Goal: Information Seeking & Learning: Learn about a topic

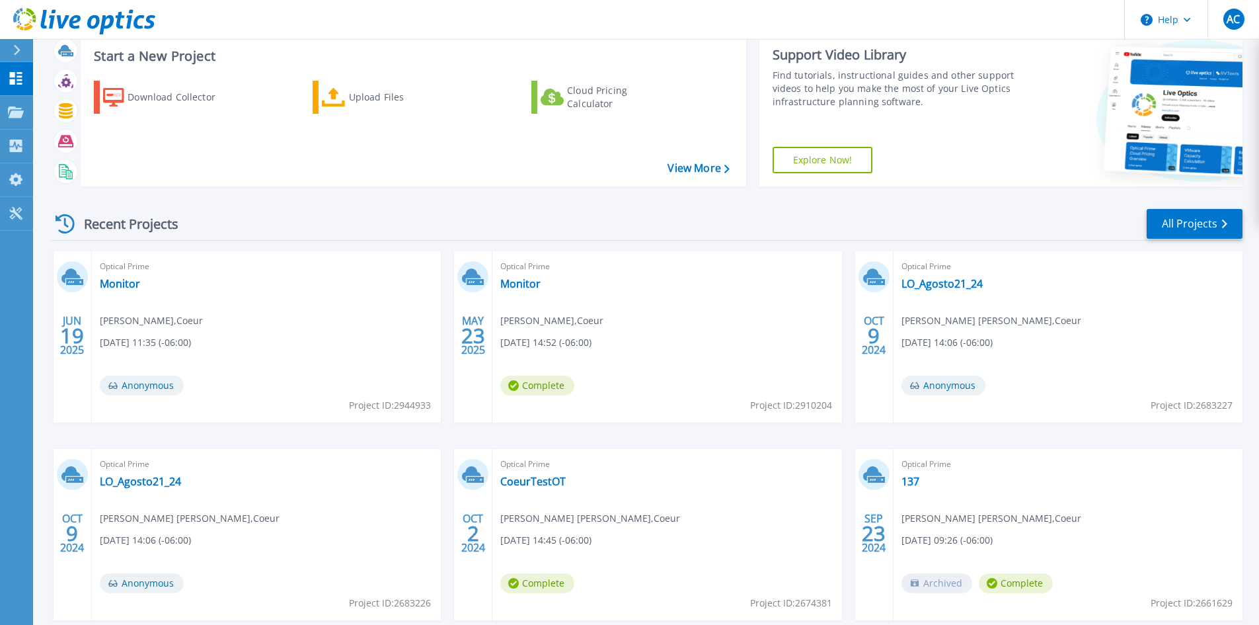
scroll to position [108, 0]
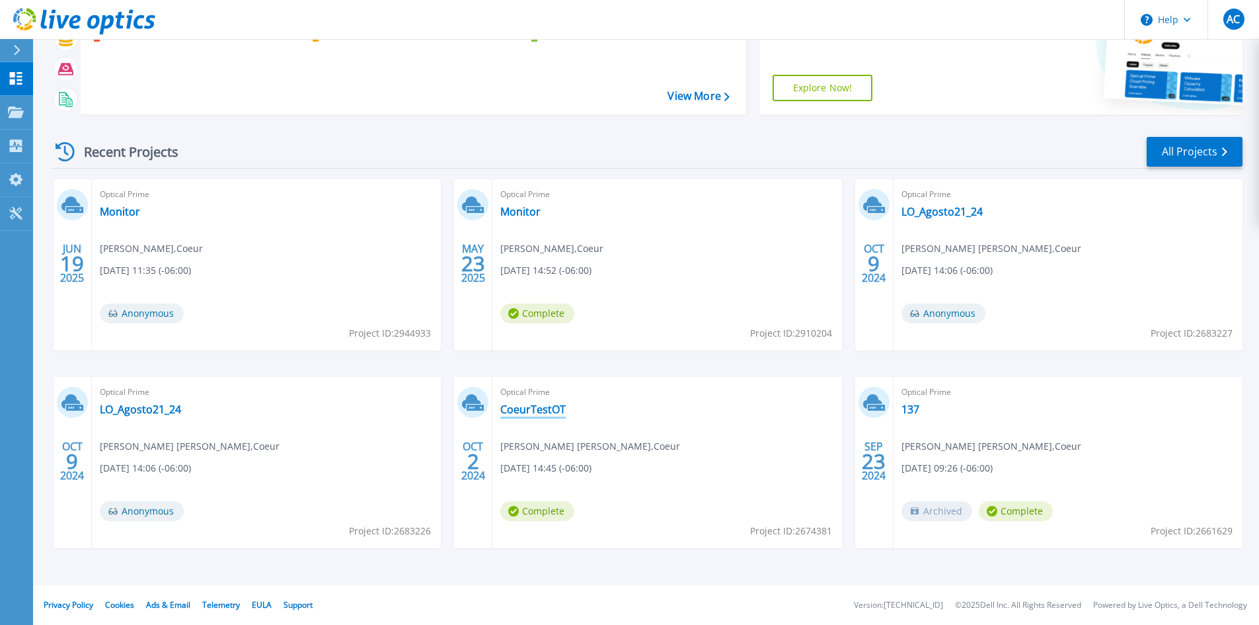
click at [549, 413] on link "CoeurTestOT" at bounding box center [532, 409] width 65 height 13
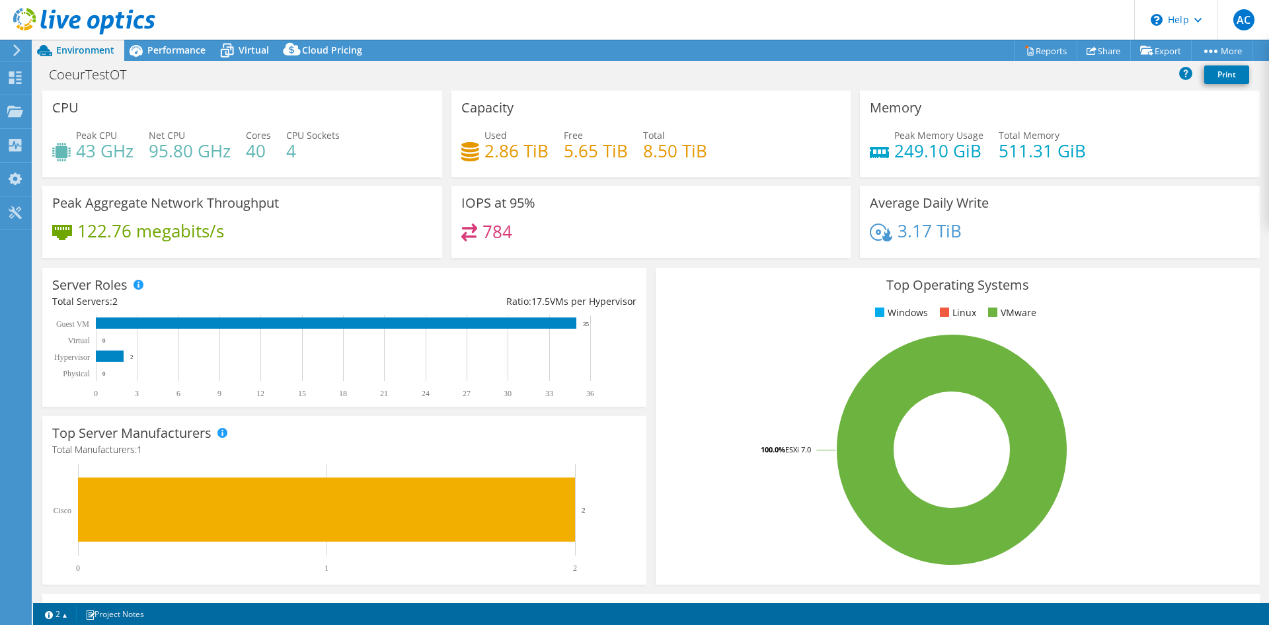
select select "USD"
click at [145, 56] on icon at bounding box center [135, 50] width 23 height 23
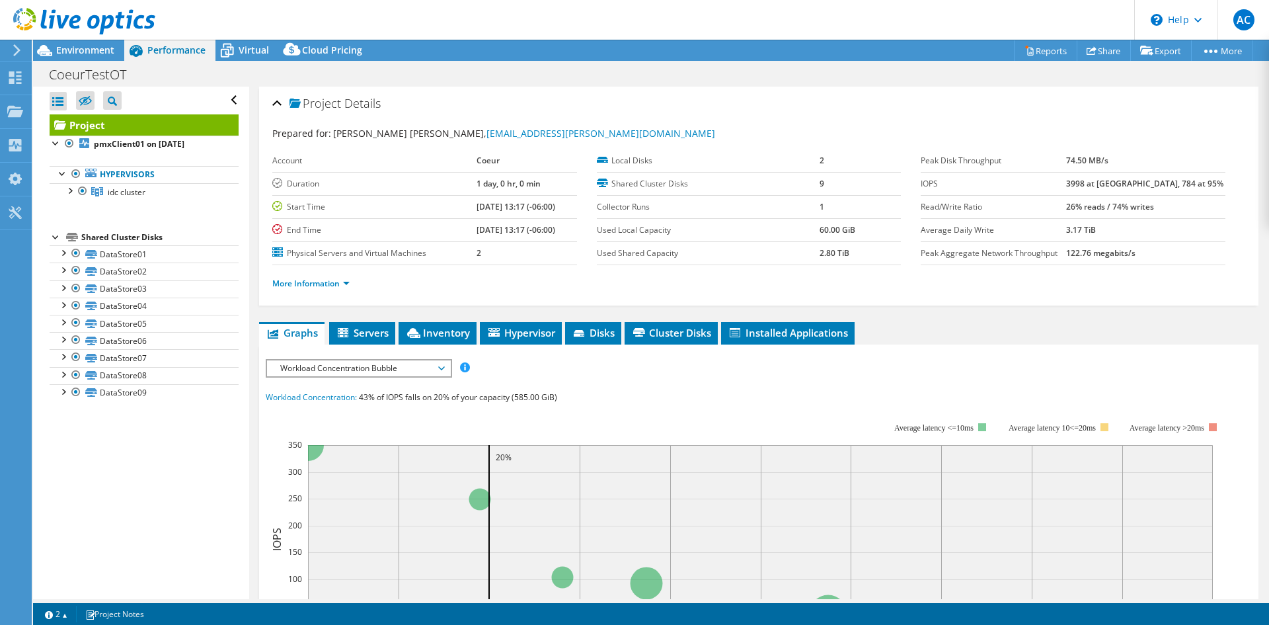
click at [405, 375] on span "Workload Concentration Bubble" at bounding box center [359, 368] width 170 height 16
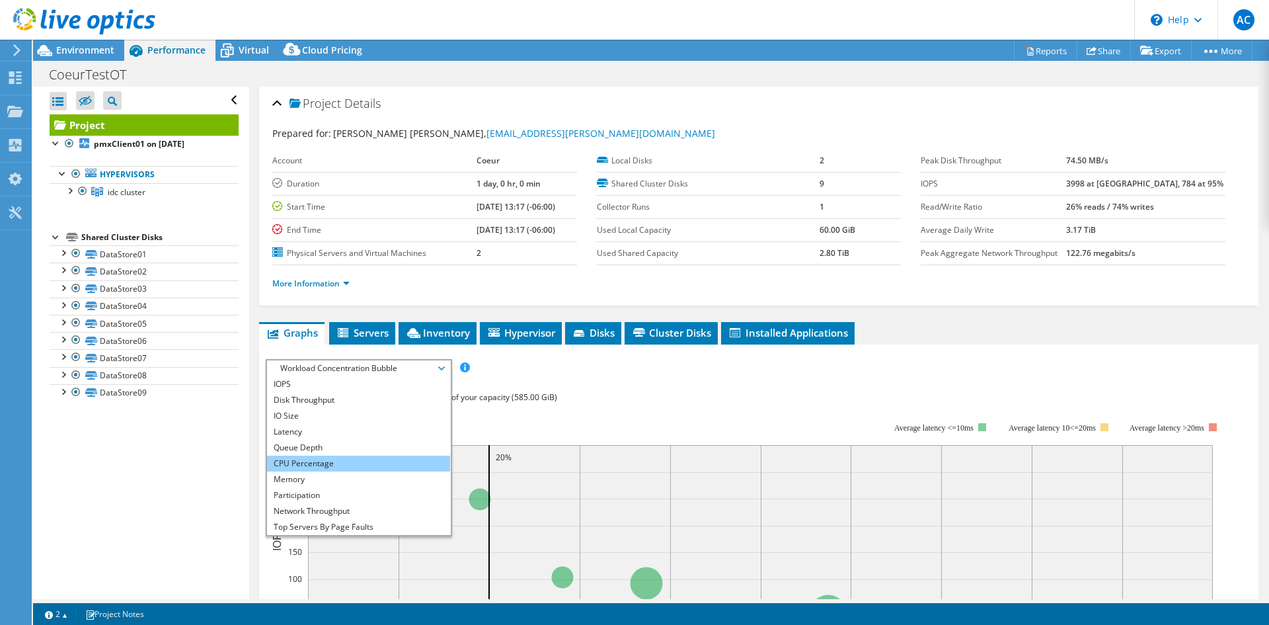
click at [352, 467] on li "CPU Percentage" at bounding box center [358, 464] width 183 height 16
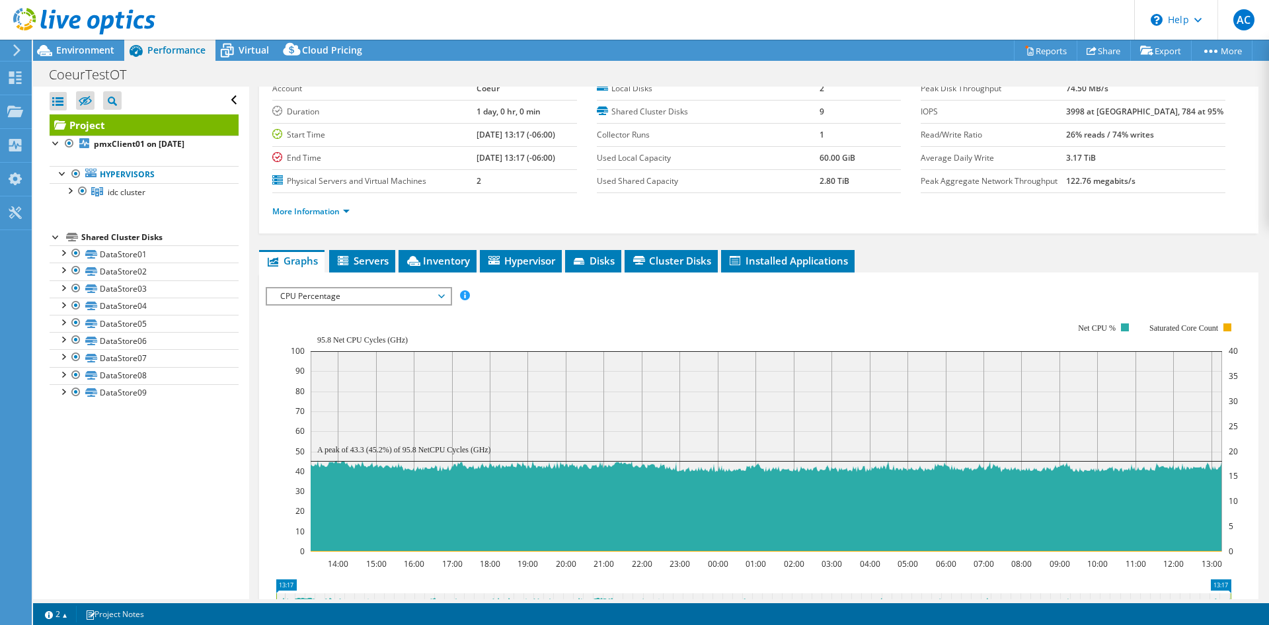
scroll to position [132, 0]
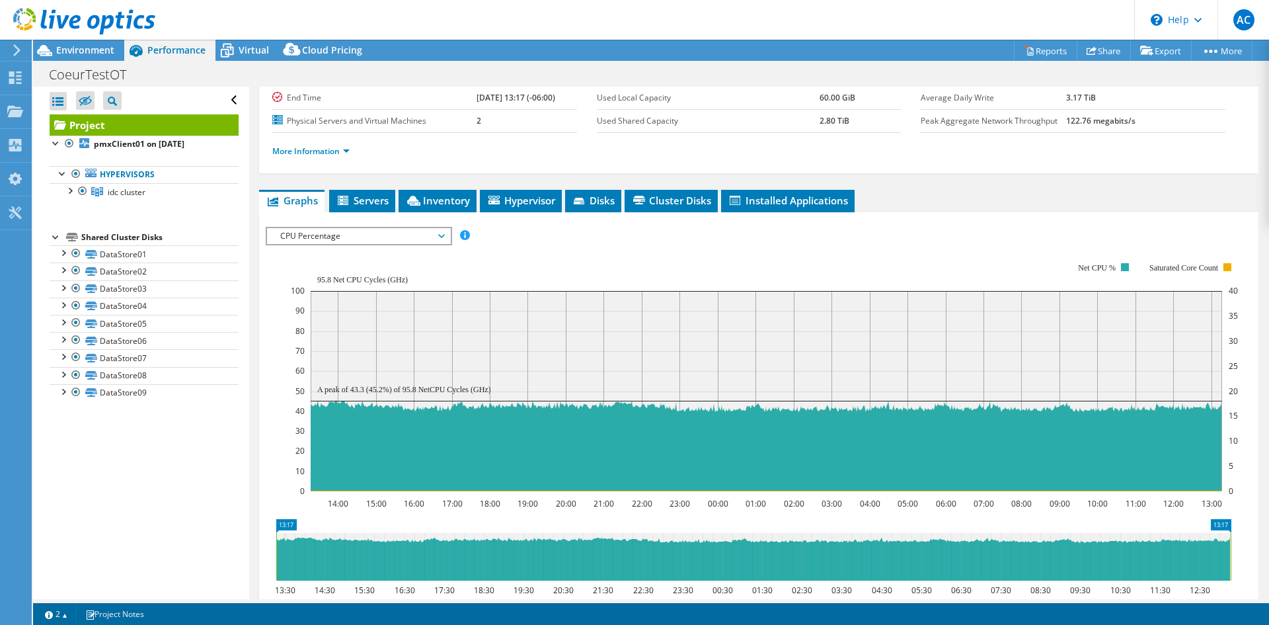
click at [390, 235] on span "CPU Percentage" at bounding box center [359, 236] width 170 height 16
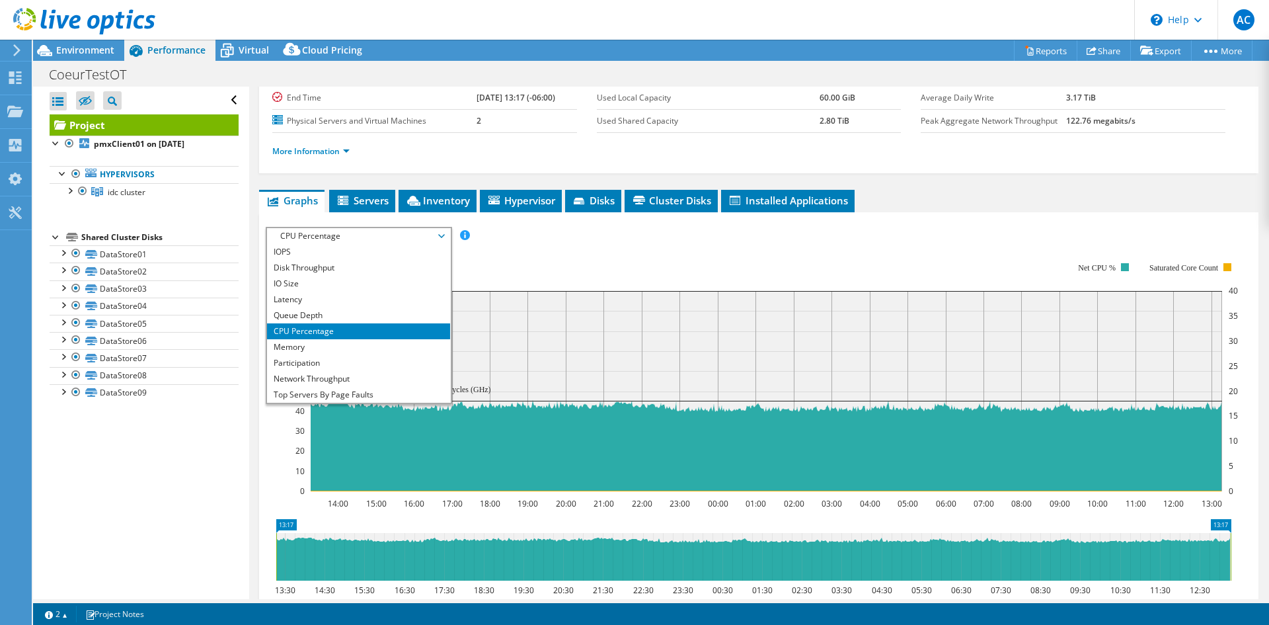
click at [69, 41] on div at bounding box center [77, 22] width 155 height 44
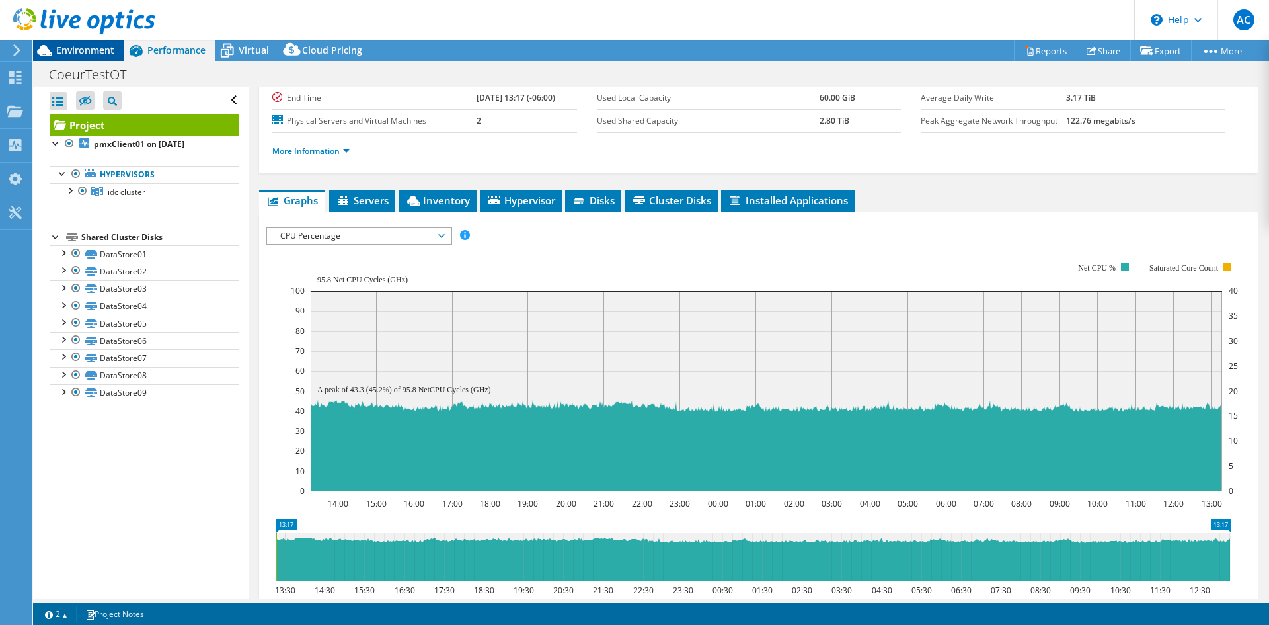
click at [71, 46] on span "Environment" at bounding box center [85, 50] width 58 height 13
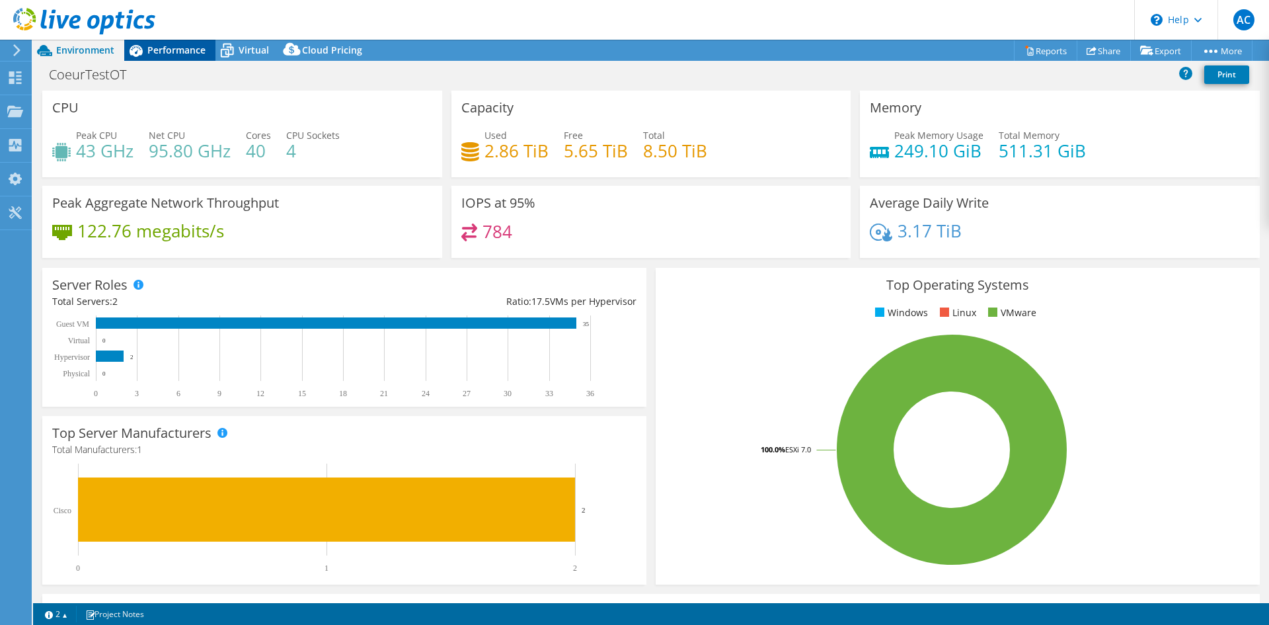
click at [160, 51] on span "Performance" at bounding box center [176, 50] width 58 height 13
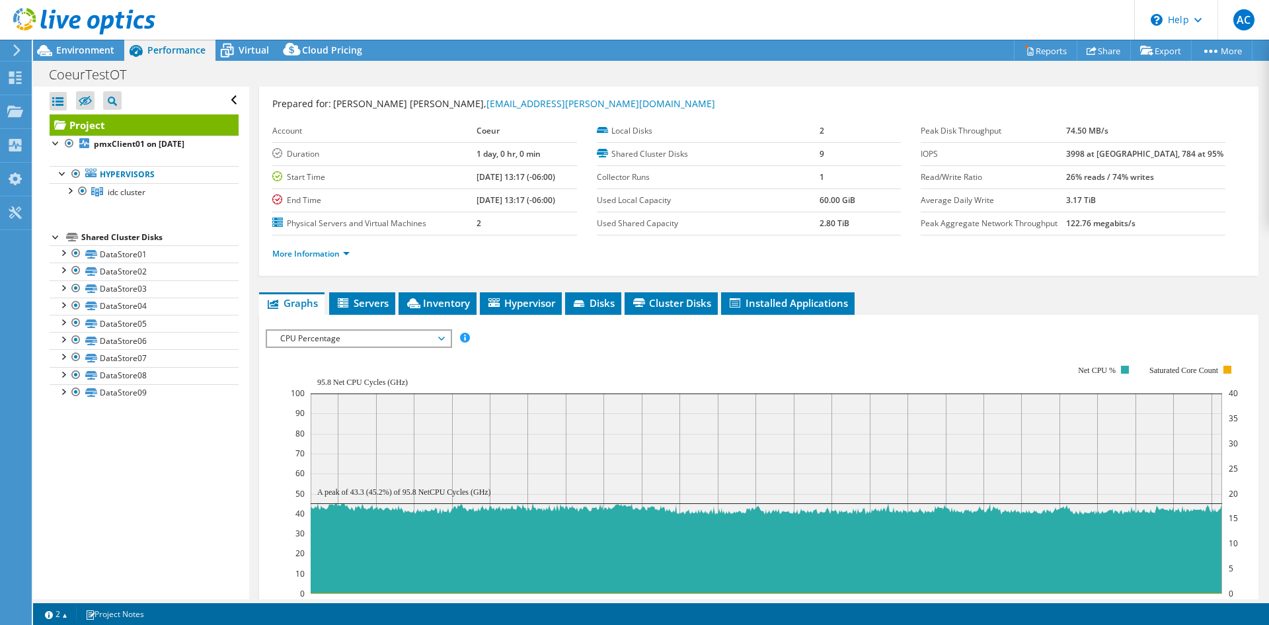
scroll to position [0, 0]
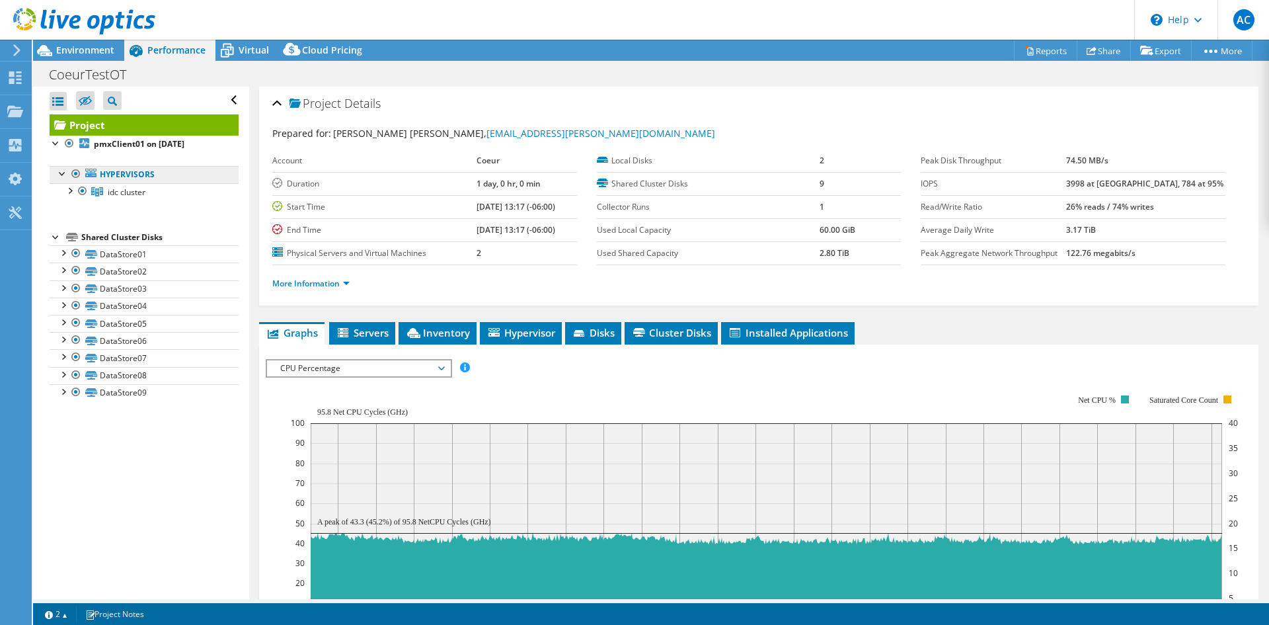
click at [114, 175] on link "Hypervisors" at bounding box center [144, 174] width 189 height 17
click at [116, 189] on span "idc cluster" at bounding box center [127, 191] width 38 height 11
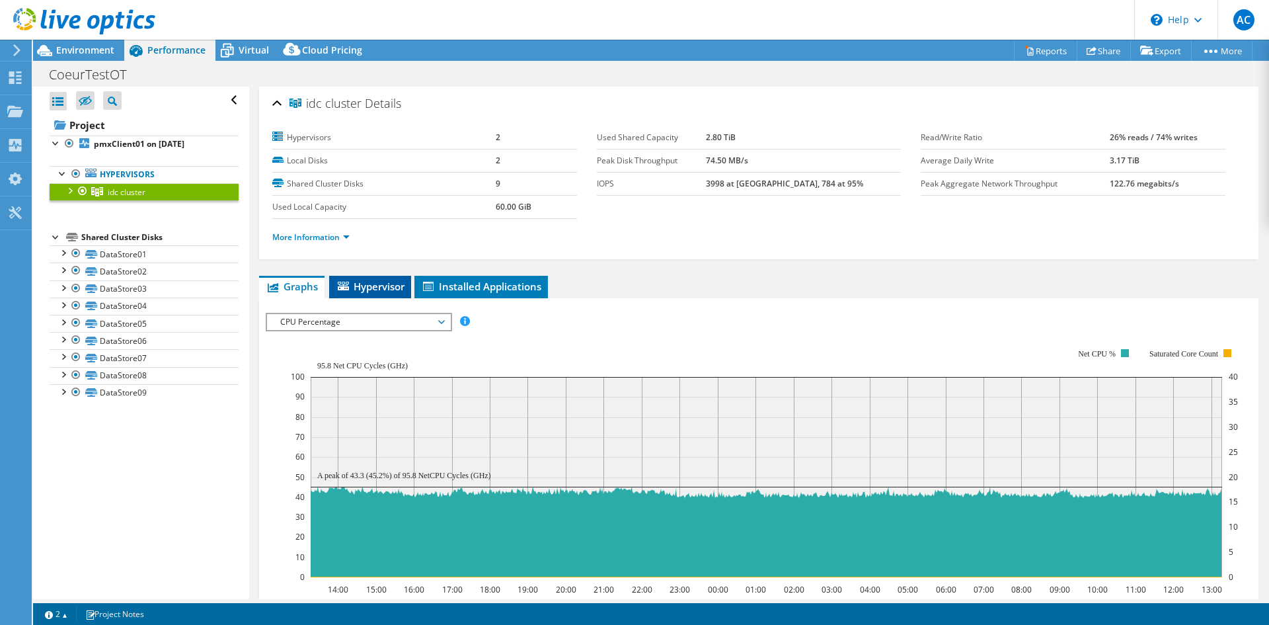
click at [366, 292] on span "Hypervisor" at bounding box center [370, 286] width 69 height 13
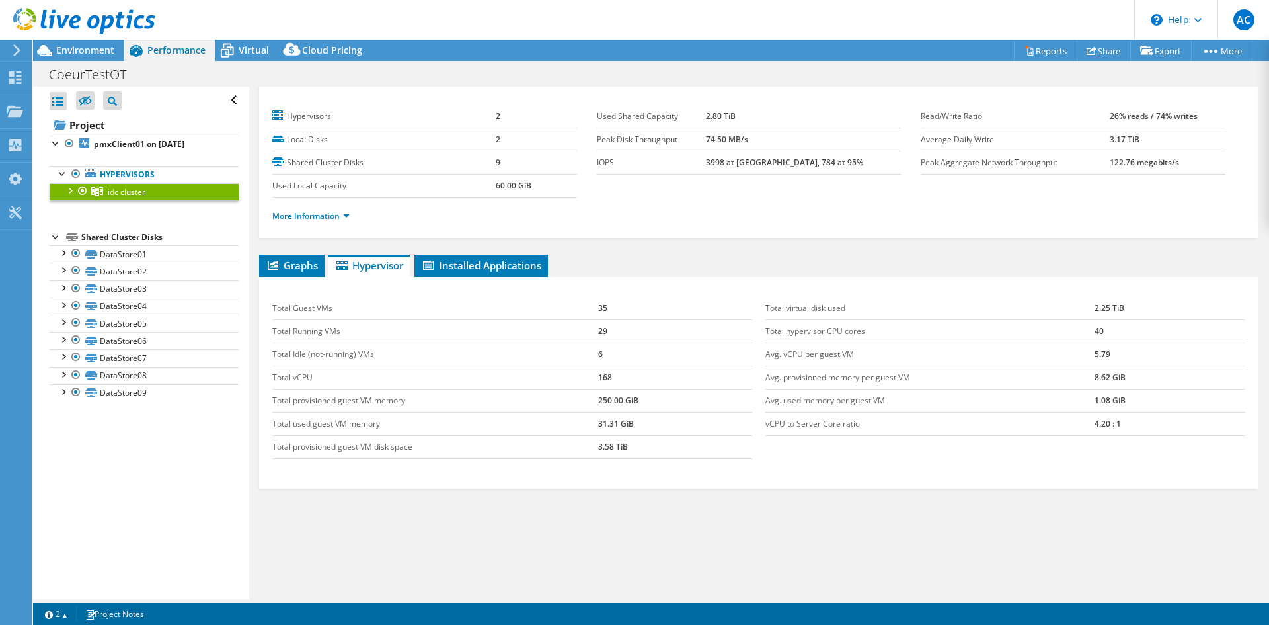
scroll to position [30, 0]
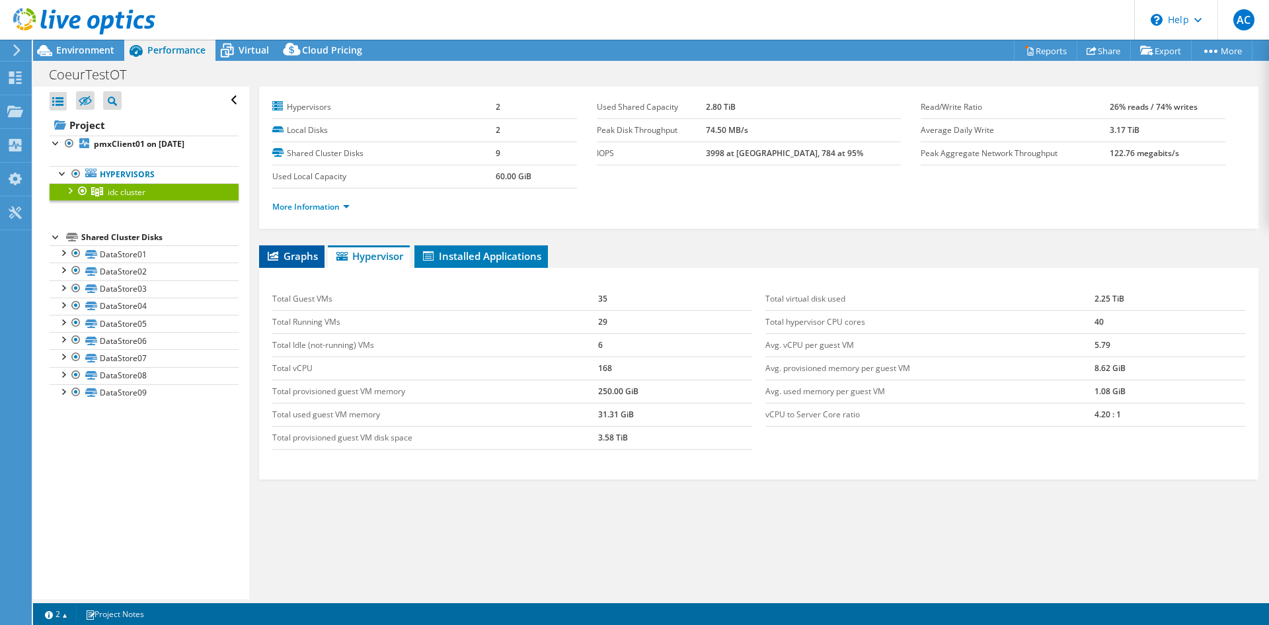
click at [292, 259] on span "Graphs" at bounding box center [292, 255] width 52 height 13
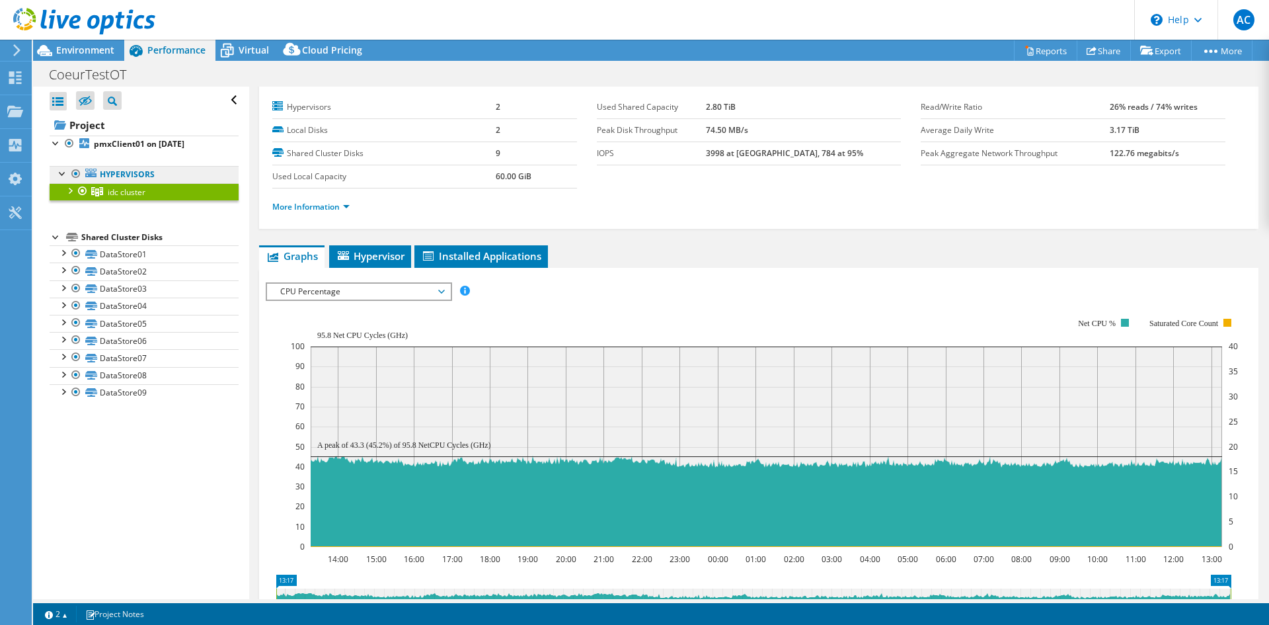
click at [129, 175] on link "Hypervisors" at bounding box center [144, 174] width 189 height 17
click at [94, 49] on span "Environment" at bounding box center [85, 50] width 58 height 13
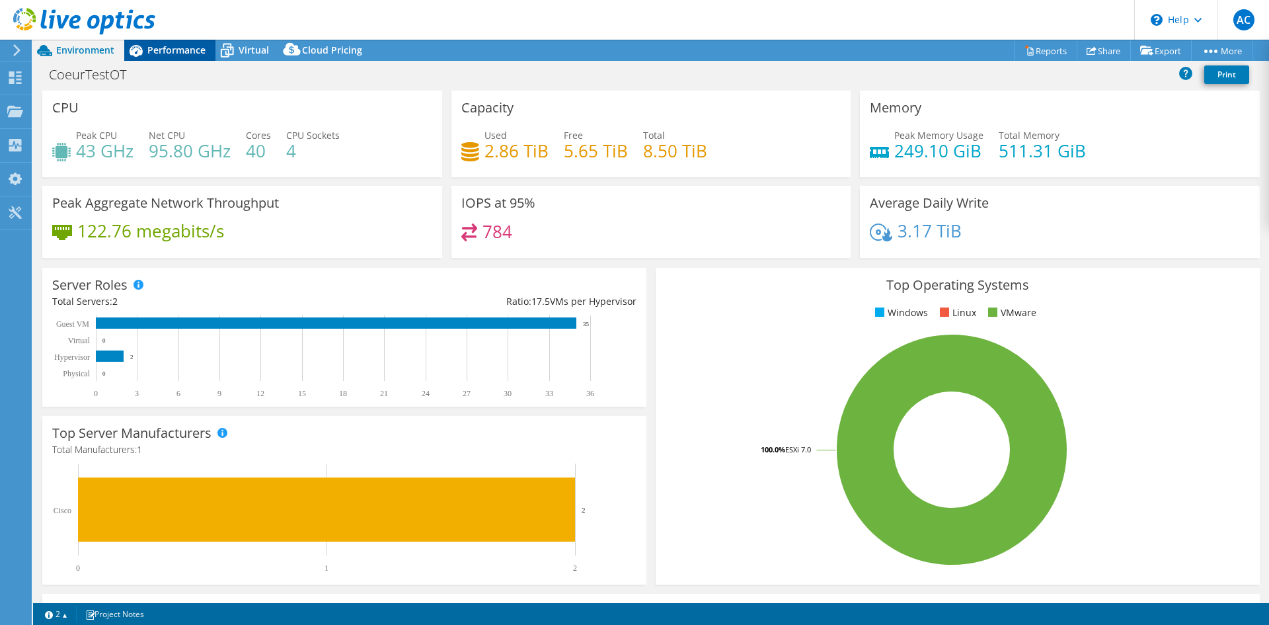
click at [167, 52] on span "Performance" at bounding box center [176, 50] width 58 height 13
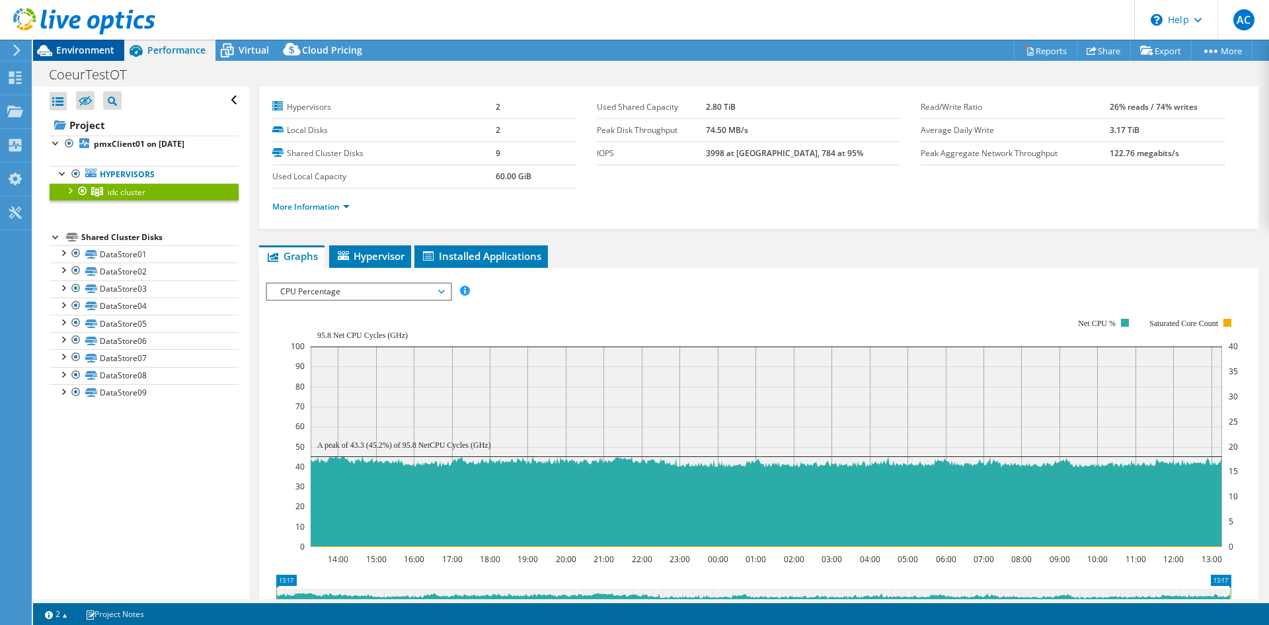
click at [83, 44] on span "Environment" at bounding box center [85, 50] width 58 height 13
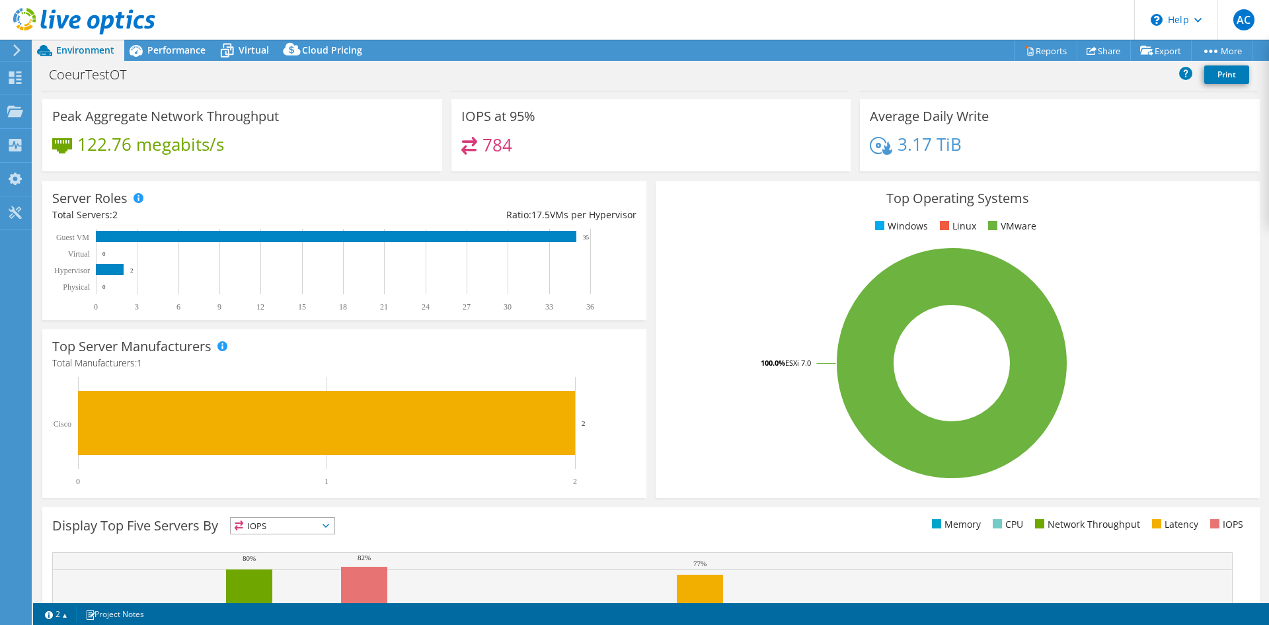
scroll to position [0, 0]
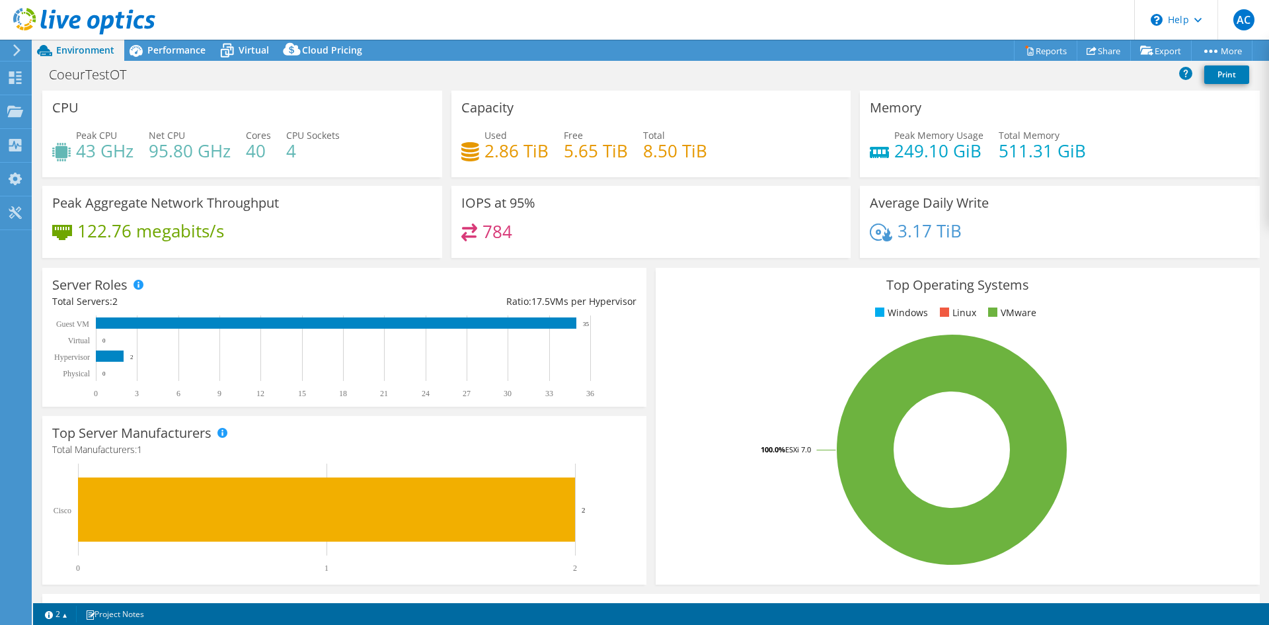
click at [153, 151] on h4 "95.80 GHz" at bounding box center [190, 150] width 82 height 15
drag, startPoint x: 101, startPoint y: 146, endPoint x: 175, endPoint y: 50, distance: 121.3
click at [101, 145] on h4 "43 GHz" at bounding box center [105, 150] width 58 height 15
click at [177, 47] on span "Performance" at bounding box center [176, 50] width 58 height 13
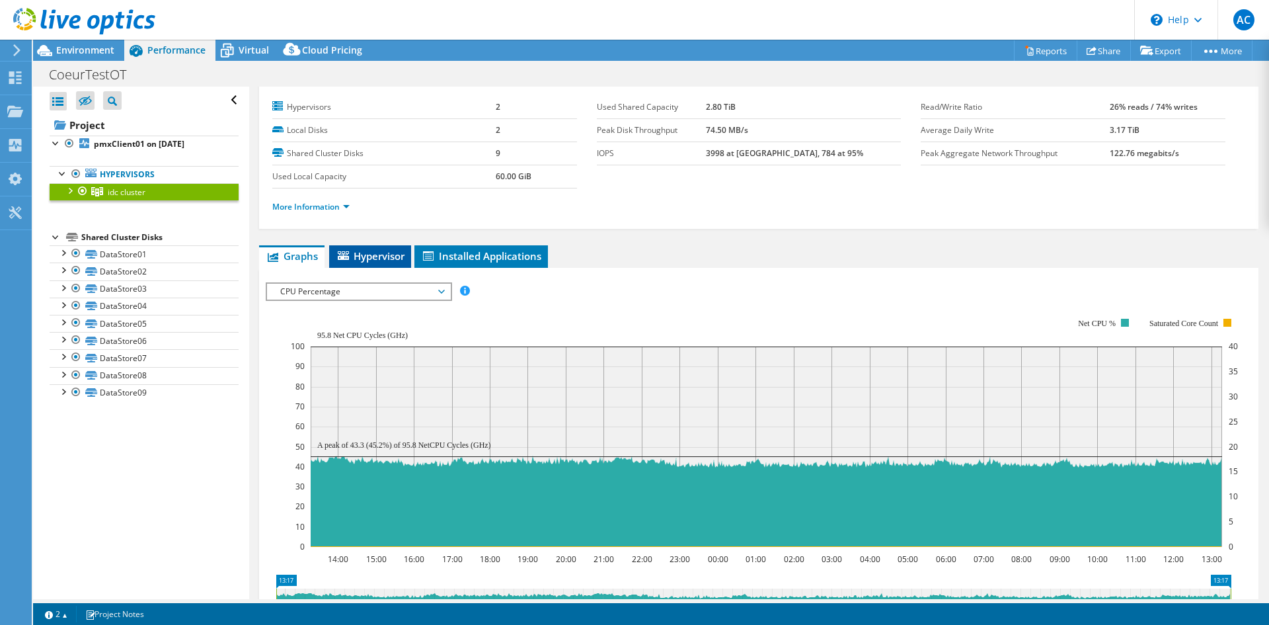
click at [351, 252] on span "Hypervisor" at bounding box center [370, 255] width 69 height 13
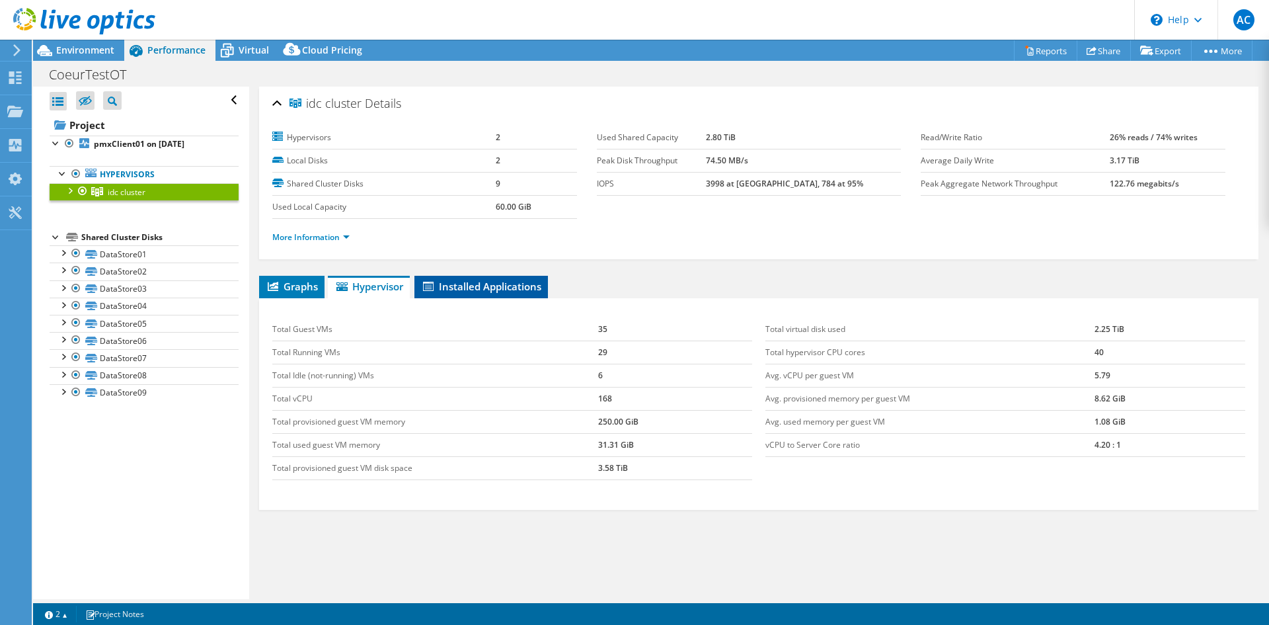
click at [469, 289] on span "Installed Applications" at bounding box center [481, 286] width 120 height 13
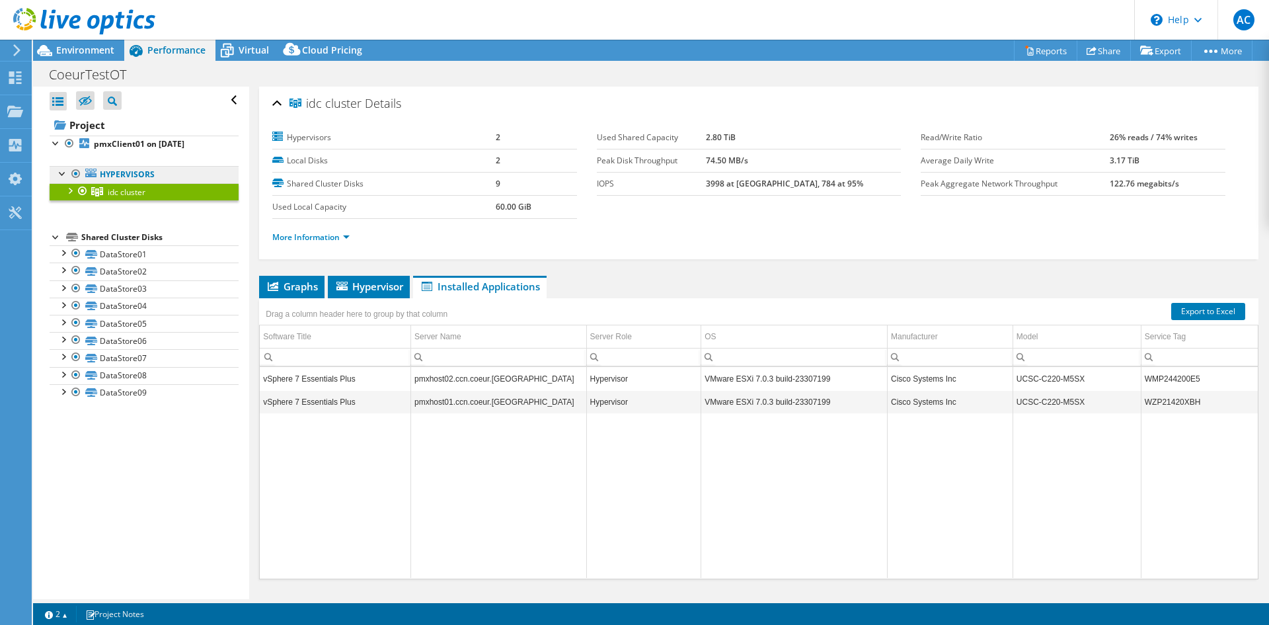
click at [131, 177] on link "Hypervisors" at bounding box center [144, 174] width 189 height 17
click at [129, 175] on link "Hypervisors" at bounding box center [144, 174] width 189 height 17
click at [102, 145] on b "pmxClient01 on [DATE]" at bounding box center [139, 143] width 91 height 11
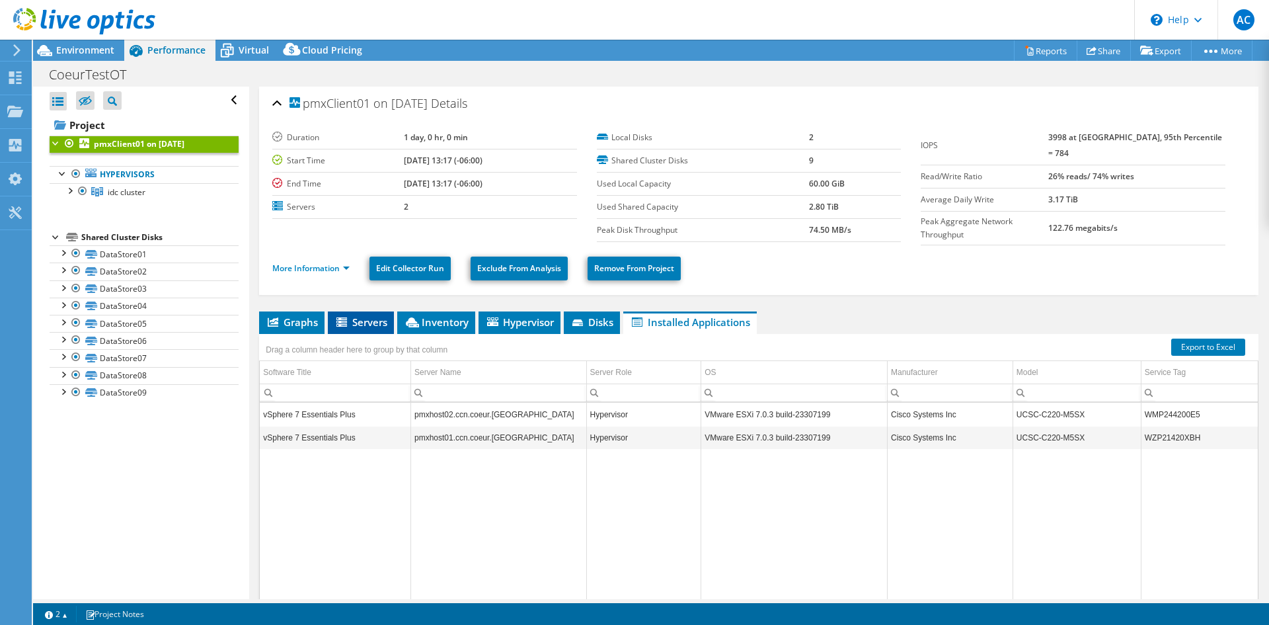
click at [358, 319] on span "Servers" at bounding box center [361, 321] width 53 height 13
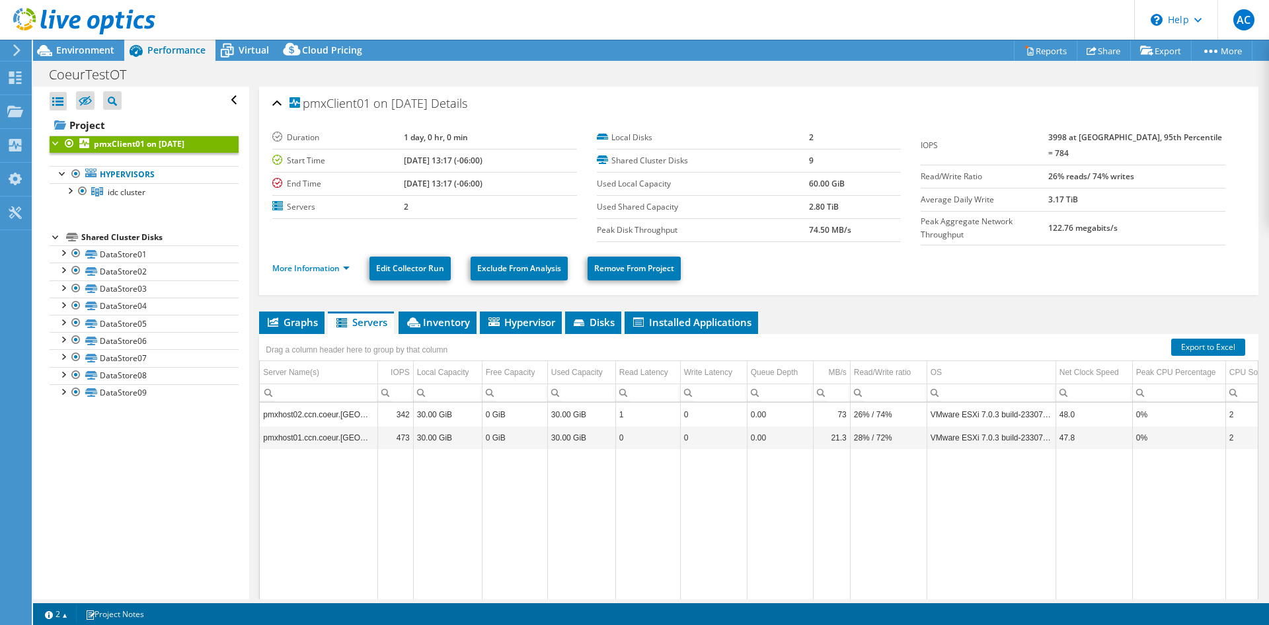
click at [917, 594] on td "Data grid" at bounding box center [888, 531] width 77 height 165
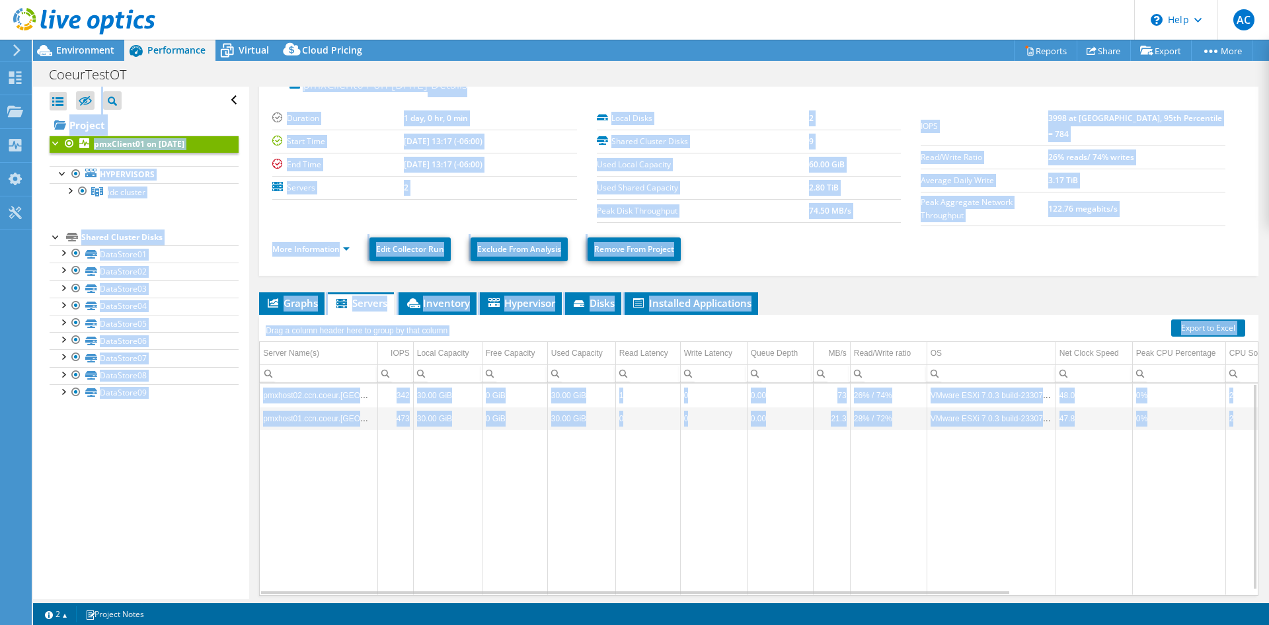
drag, startPoint x: 780, startPoint y: 600, endPoint x: 1065, endPoint y: 566, distance: 286.9
click at [1064, 567] on div "Project Actions Project Actions Reports Share Export vSAN ReadyNode Sizer" at bounding box center [651, 332] width 1236 height 585
click at [1112, 517] on td "Data grid" at bounding box center [1094, 512] width 77 height 165
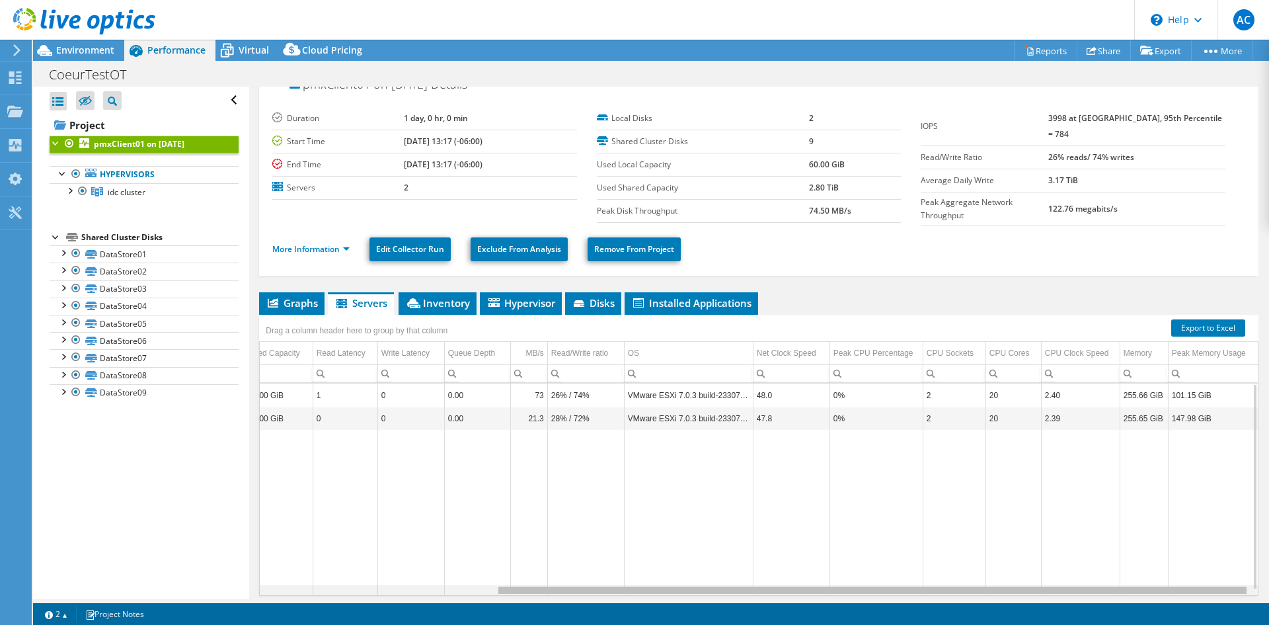
scroll to position [0, 313]
drag, startPoint x: 990, startPoint y: 588, endPoint x: 1266, endPoint y: 594, distance: 276.4
click at [1266, 594] on body "AC End User [PERSON_NAME] [EMAIL_ADDRESS][PERSON_NAME][DOMAIN_NAME] Coeur My Pr…" at bounding box center [634, 312] width 1269 height 625
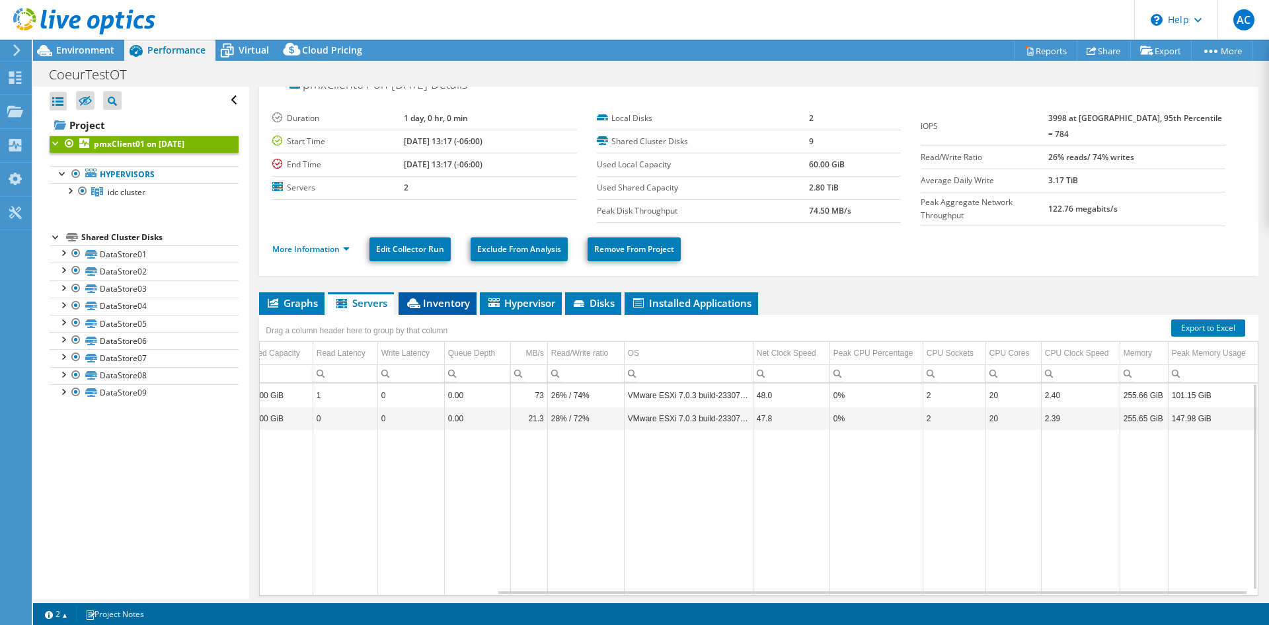
click at [439, 296] on span "Inventory" at bounding box center [437, 302] width 65 height 13
